Goal: Register for event/course

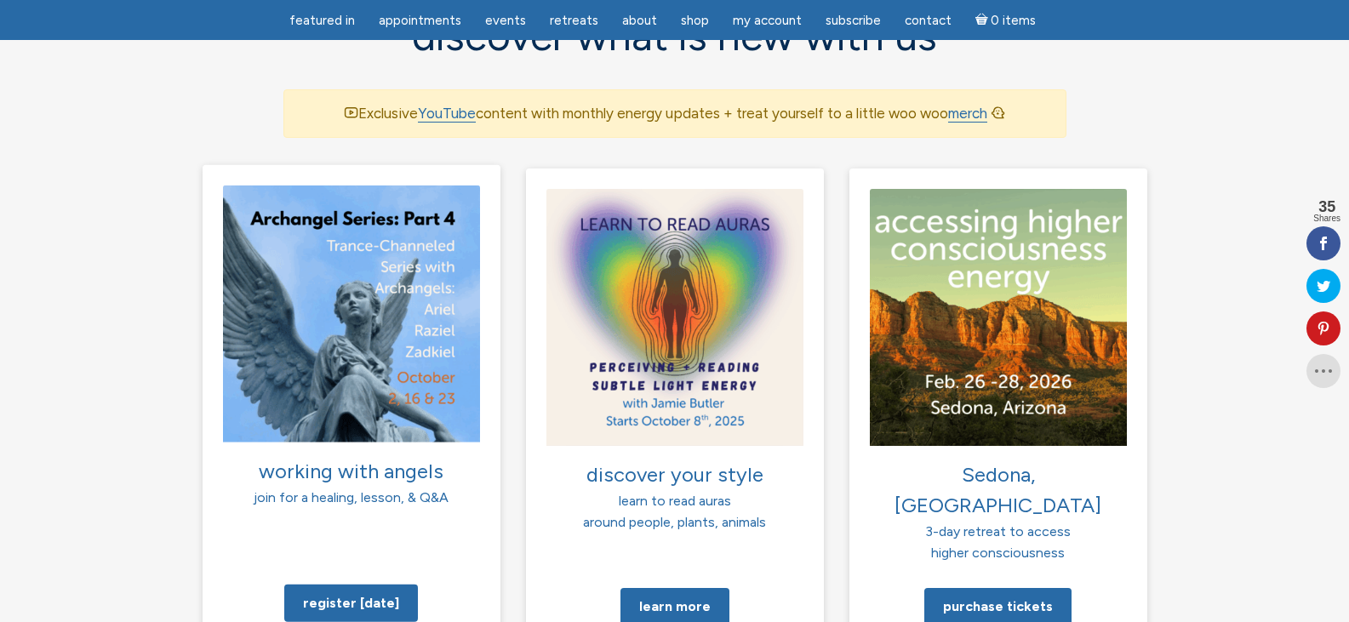
scroll to position [1192, 0]
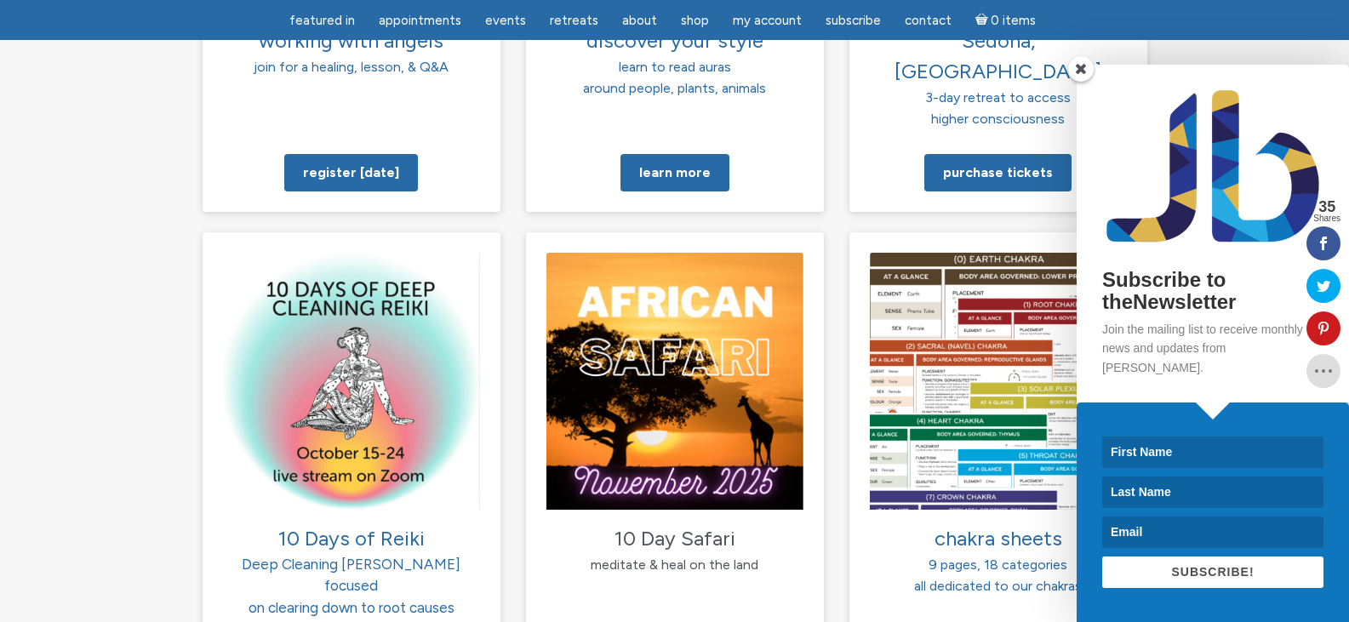
scroll to position [1617, 0]
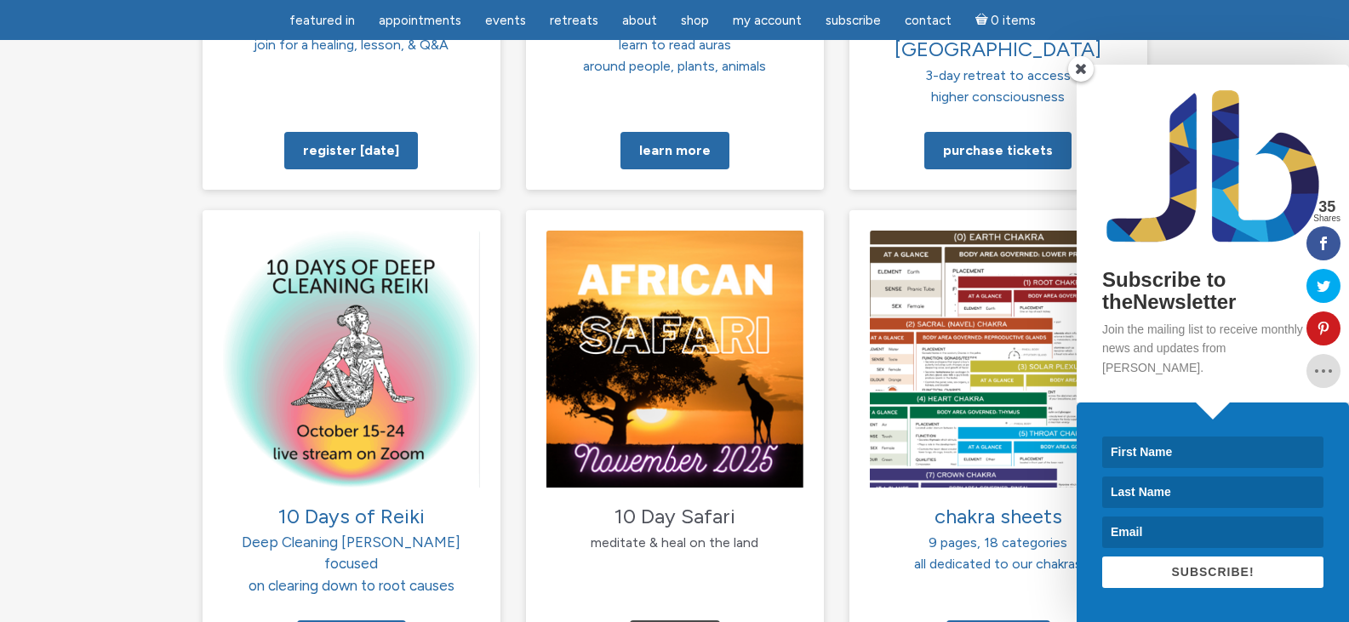
click at [1084, 82] on span at bounding box center [1081, 69] width 26 height 26
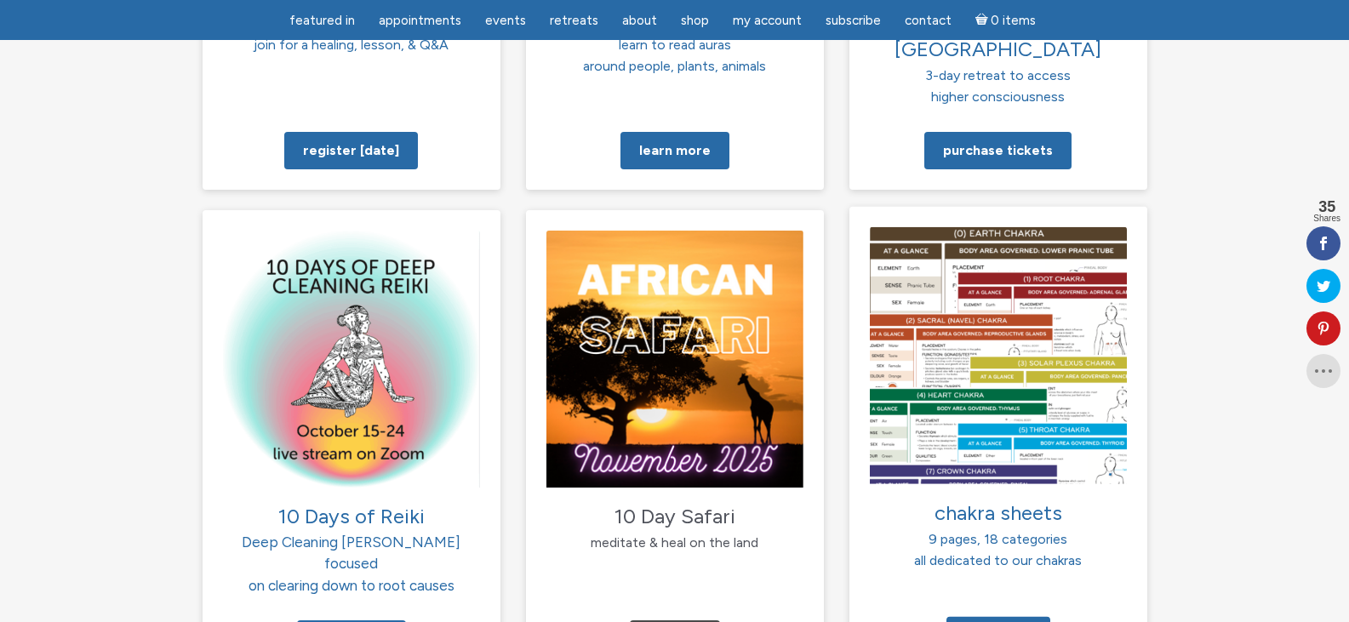
click at [1025, 366] on img at bounding box center [998, 354] width 257 height 257
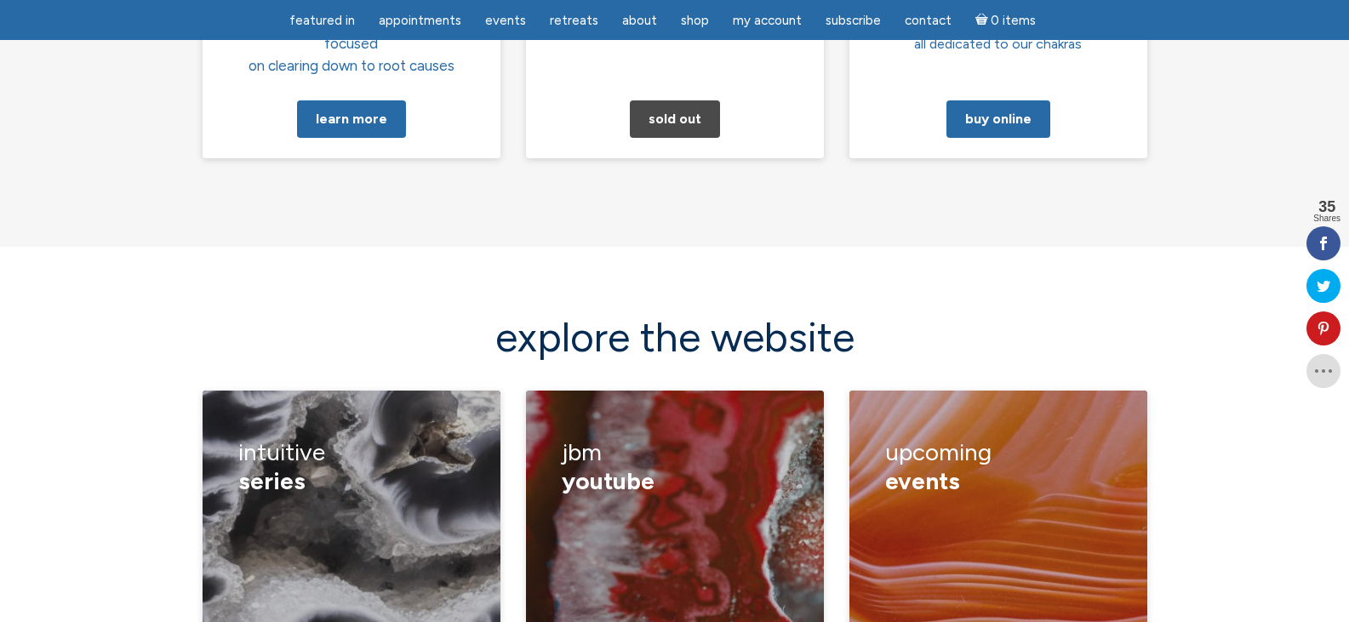
scroll to position [2298, 0]
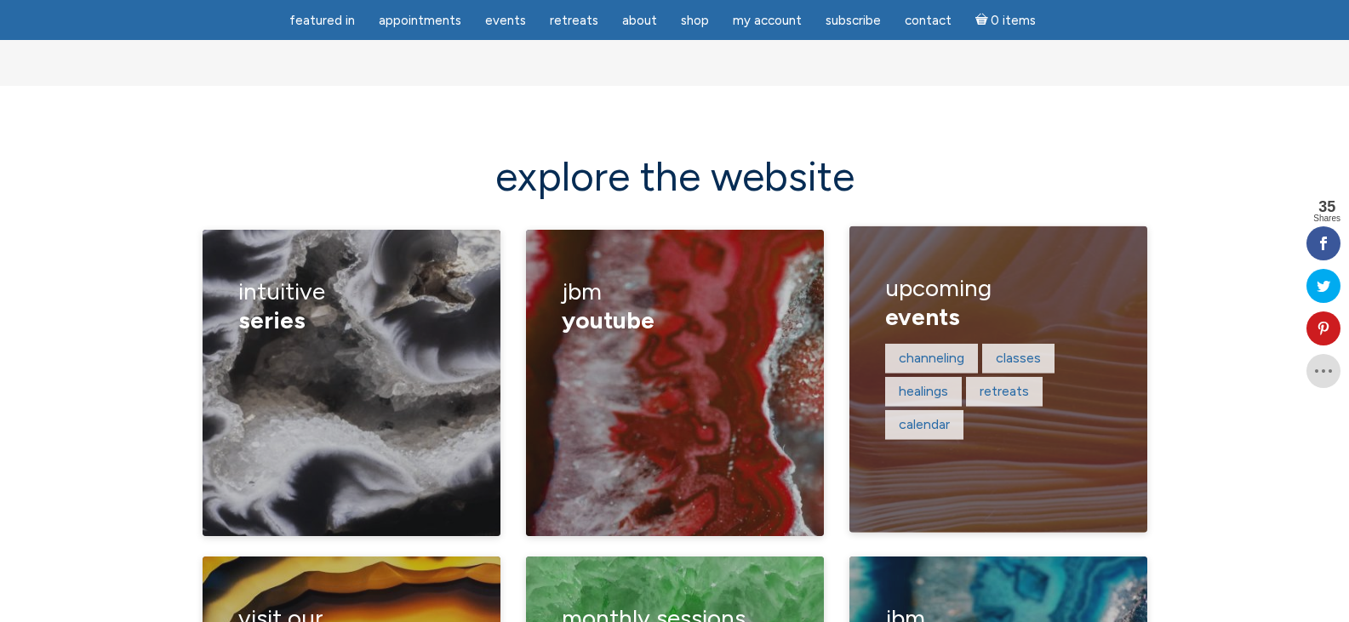
click at [1026, 374] on figcaption "upcoming events channeling classes healings retreats calendar" at bounding box center [998, 379] width 298 height 306
click at [913, 383] on link "healings" at bounding box center [923, 391] width 49 height 16
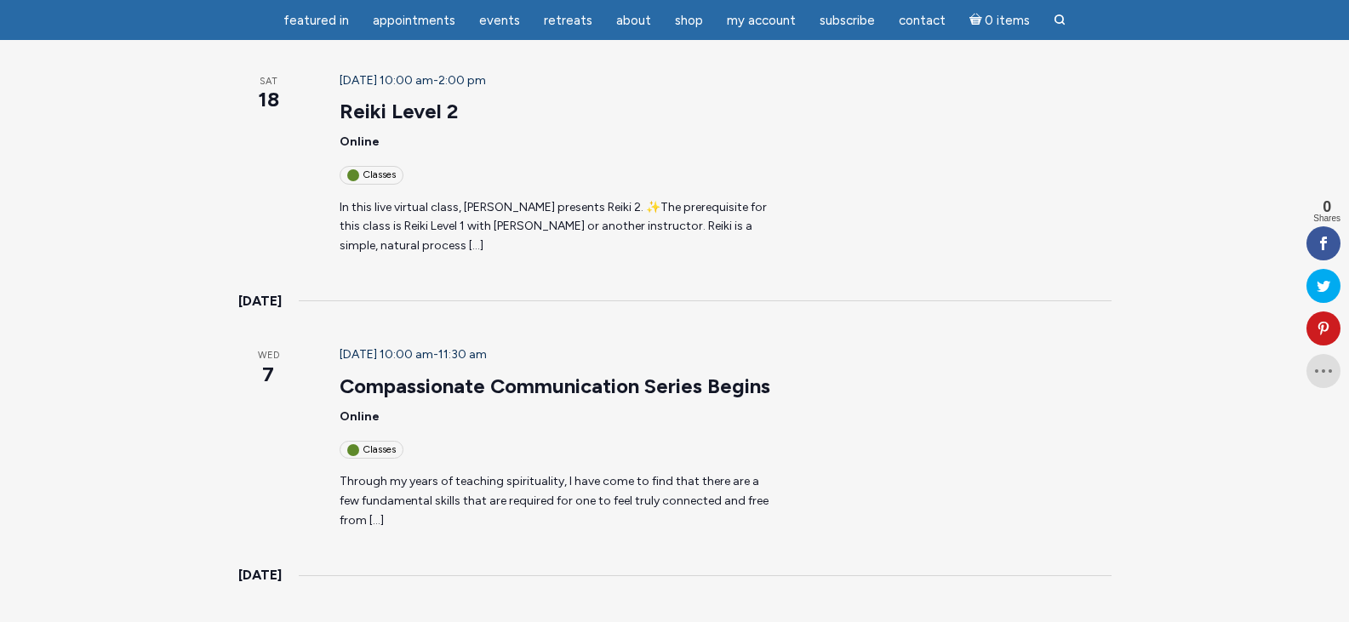
scroll to position [1617, 0]
click at [1328, 251] on link at bounding box center [1323, 243] width 34 height 34
click at [1321, 380] on link at bounding box center [1323, 371] width 34 height 34
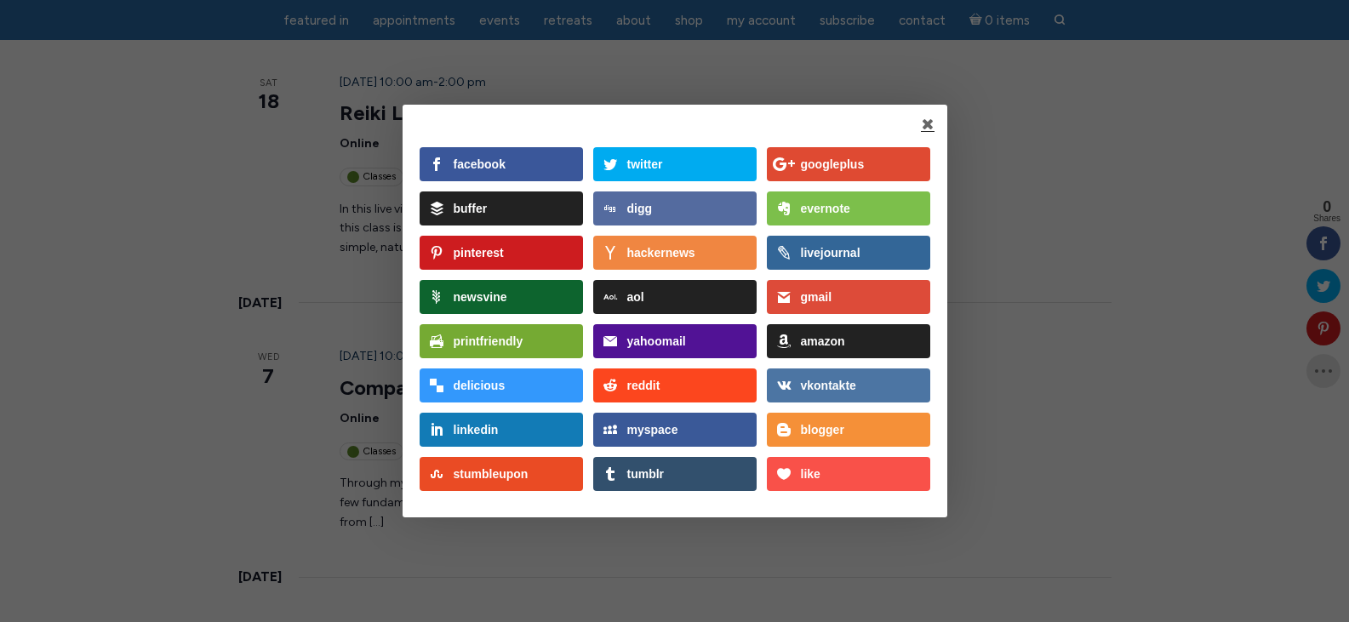
click at [924, 120] on link at bounding box center [928, 124] width 14 height 14
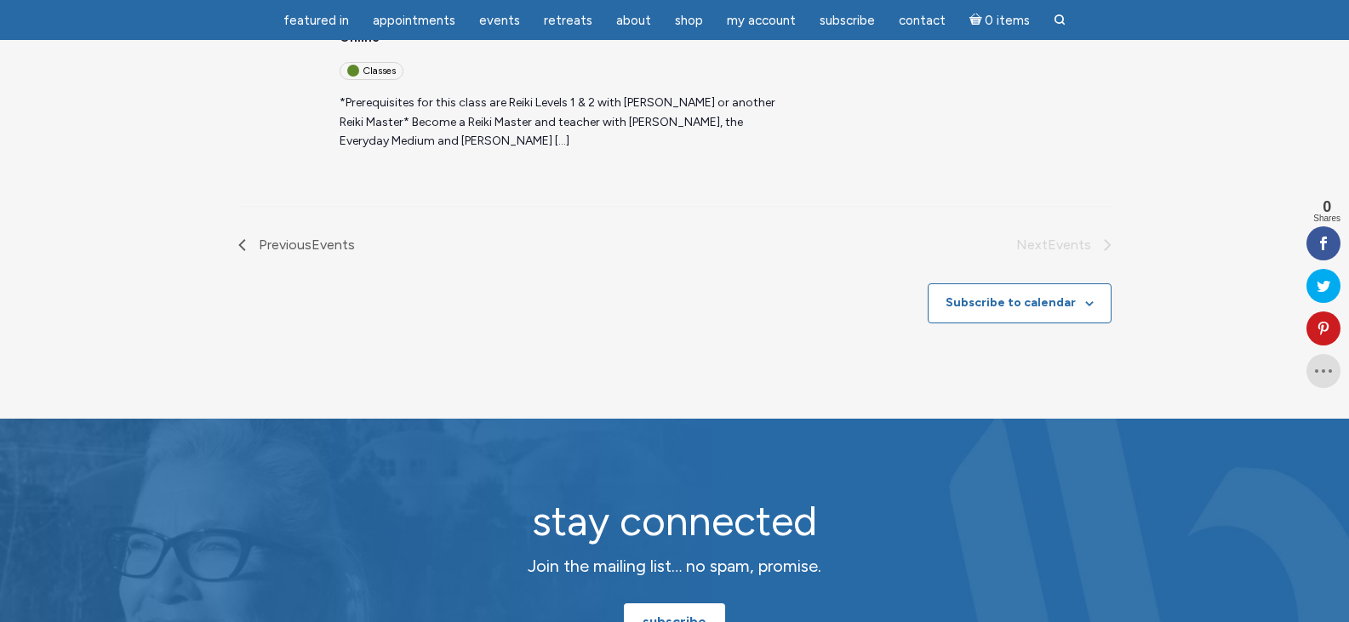
scroll to position [2383, 0]
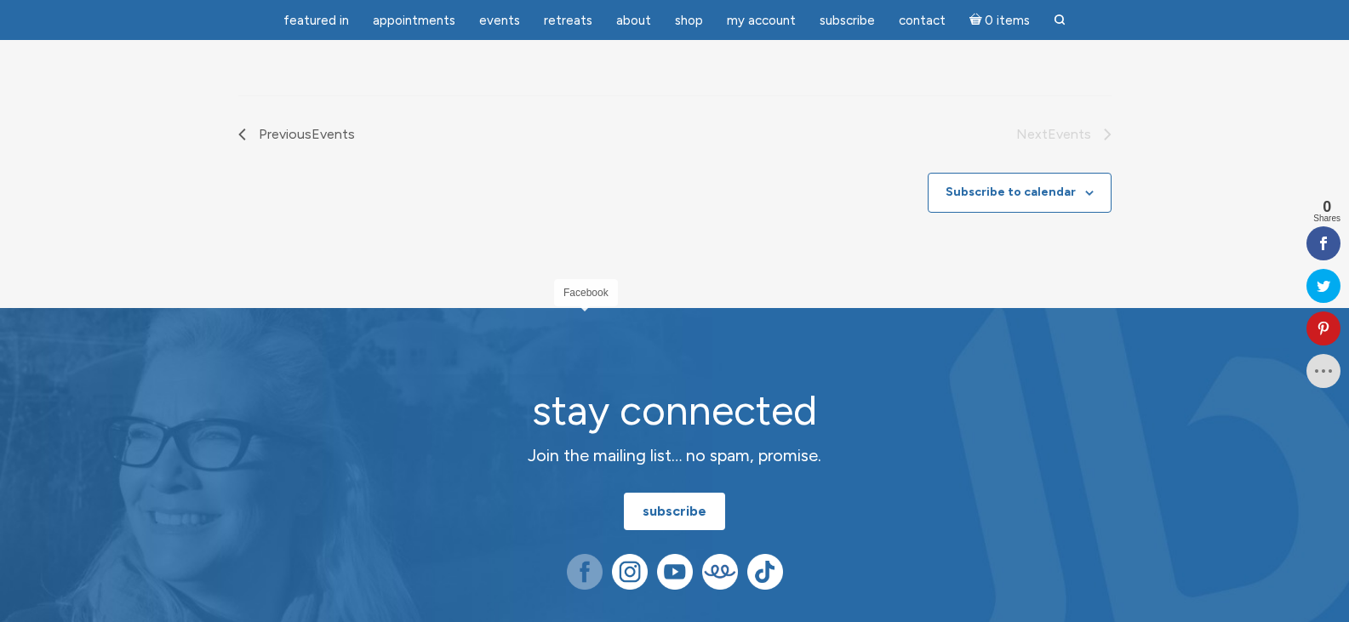
click at [579, 554] on img at bounding box center [585, 572] width 36 height 36
